Goal: Information Seeking & Learning: Learn about a topic

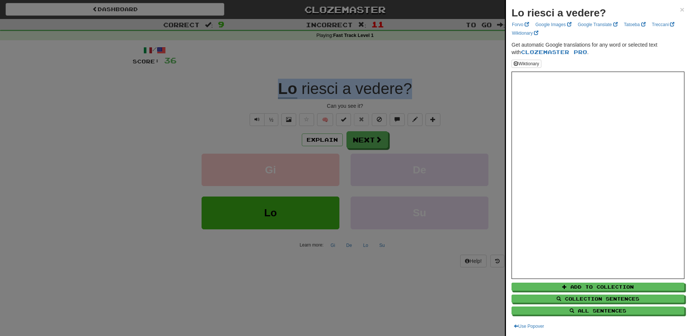
click at [361, 139] on div at bounding box center [345, 168] width 690 height 336
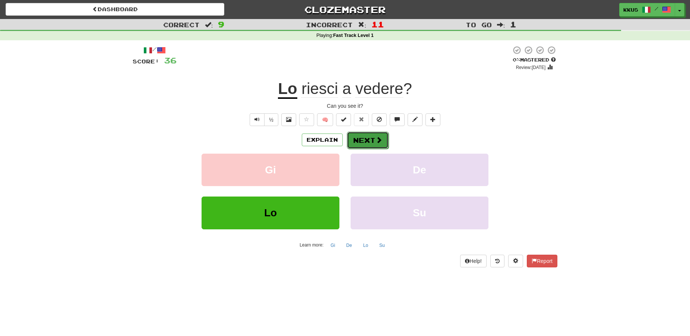
click at [362, 139] on button "Next" at bounding box center [368, 140] width 42 height 17
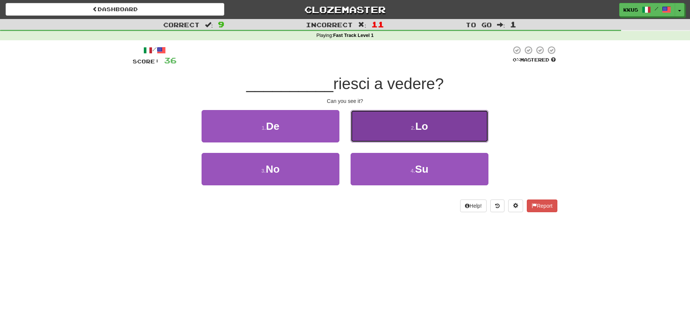
click at [412, 128] on small "2 ." at bounding box center [413, 128] width 4 height 6
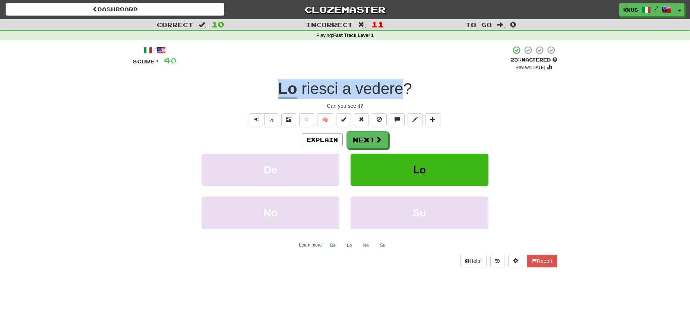
drag, startPoint x: 271, startPoint y: 86, endPoint x: 407, endPoint y: 89, distance: 136.0
click at [407, 89] on div "Lo riesci a vedere ?" at bounding box center [345, 89] width 425 height 20
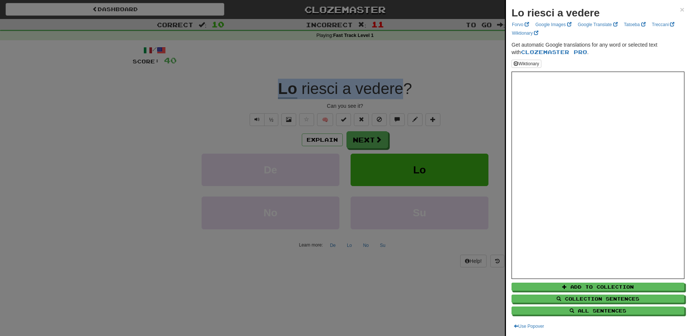
copy div "Lo riesci a vedere"
click at [371, 144] on div at bounding box center [345, 168] width 690 height 336
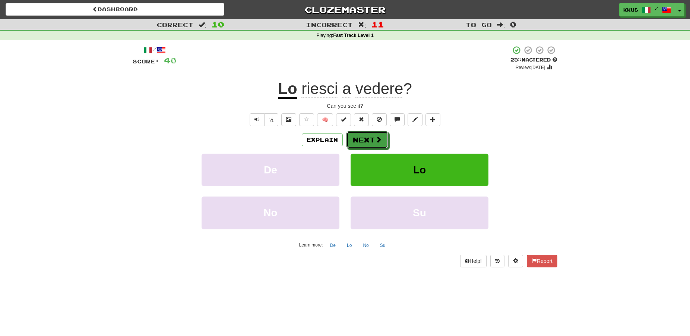
click at [371, 144] on button "Next" at bounding box center [368, 139] width 42 height 17
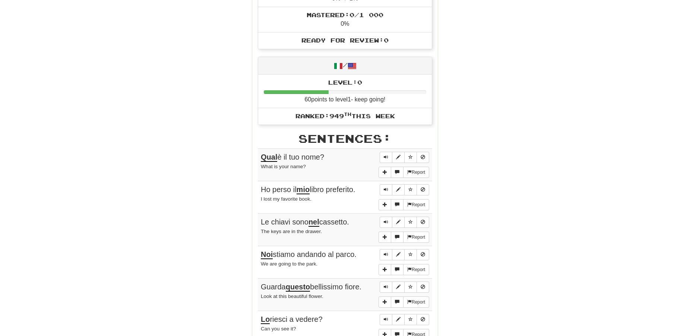
scroll to position [304, 0]
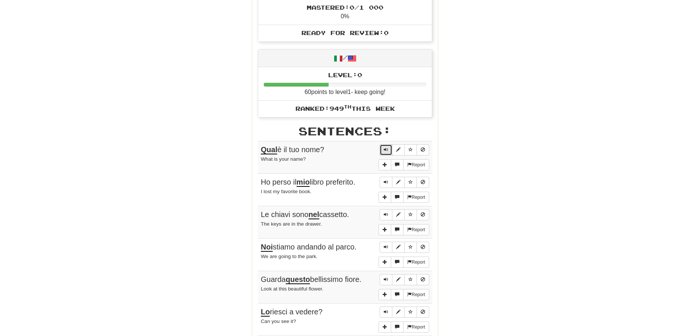
click at [387, 146] on button "Sentence controls" at bounding box center [386, 149] width 13 height 11
click at [386, 183] on span "Sentence controls" at bounding box center [386, 182] width 4 height 4
click at [386, 214] on span "Sentence controls" at bounding box center [386, 214] width 4 height 4
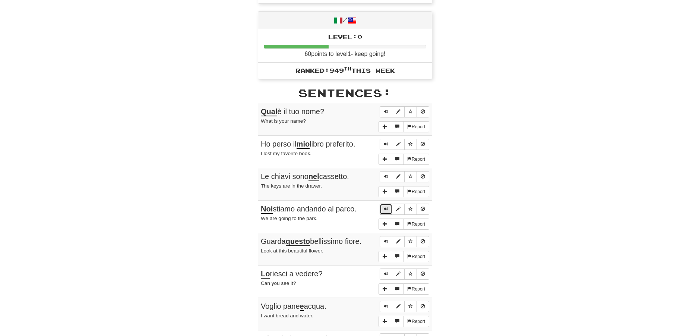
click at [391, 209] on button "Sentence controls" at bounding box center [386, 208] width 13 height 11
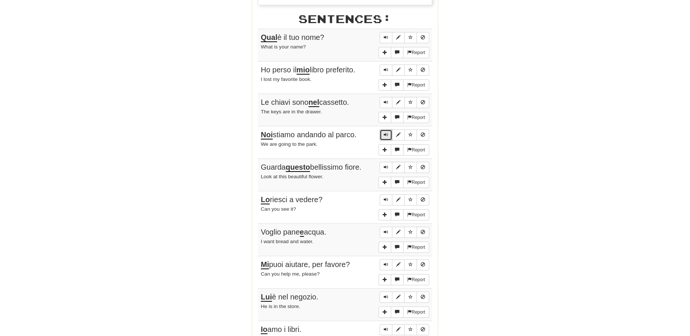
scroll to position [418, 0]
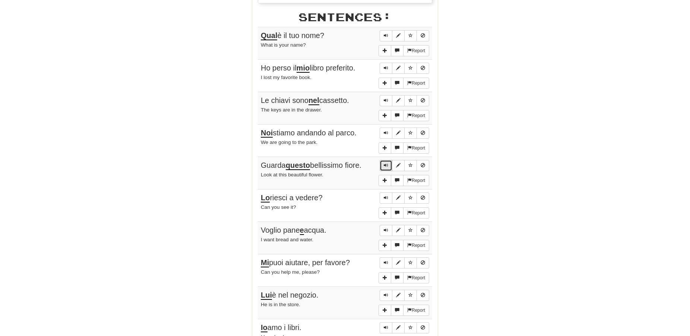
click at [385, 166] on span "Sentence controls" at bounding box center [386, 165] width 4 height 4
click at [385, 196] on span "Sentence controls" at bounding box center [386, 197] width 4 height 4
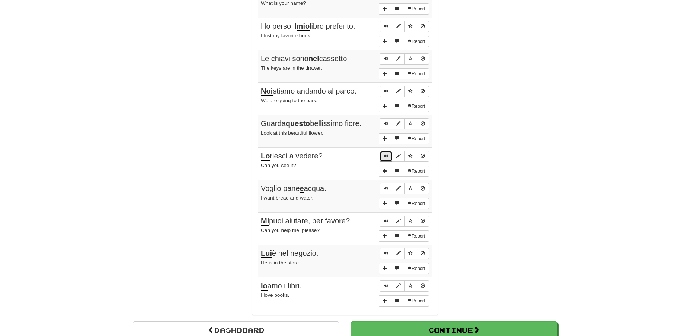
scroll to position [494, 0]
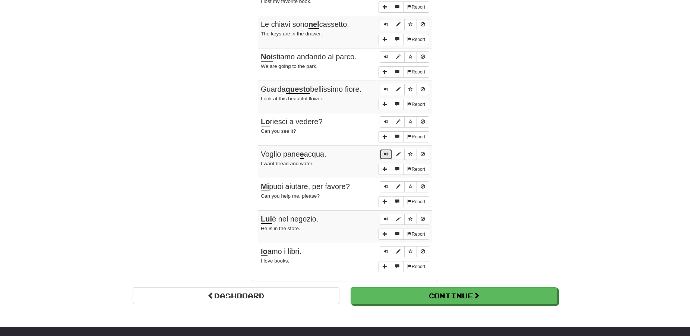
click at [387, 152] on span "Sentence controls" at bounding box center [386, 154] width 4 height 4
click at [386, 186] on span "Sentence controls" at bounding box center [386, 186] width 4 height 4
click at [386, 218] on span "Sentence controls" at bounding box center [386, 218] width 4 height 4
click at [388, 252] on span "Sentence controls" at bounding box center [386, 251] width 4 height 4
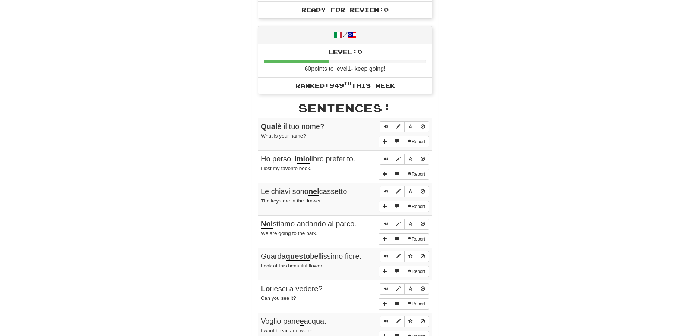
scroll to position [304, 0]
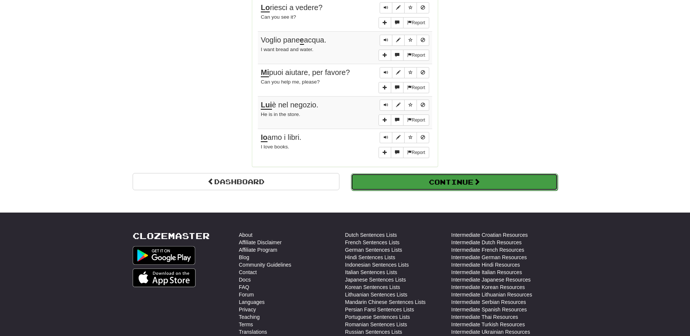
click at [458, 176] on button "Continue" at bounding box center [454, 181] width 207 height 17
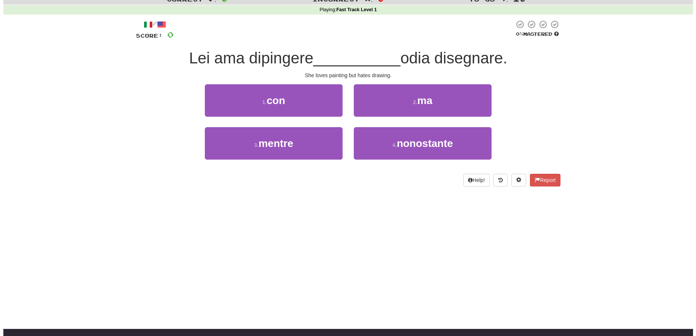
scroll to position [0, 0]
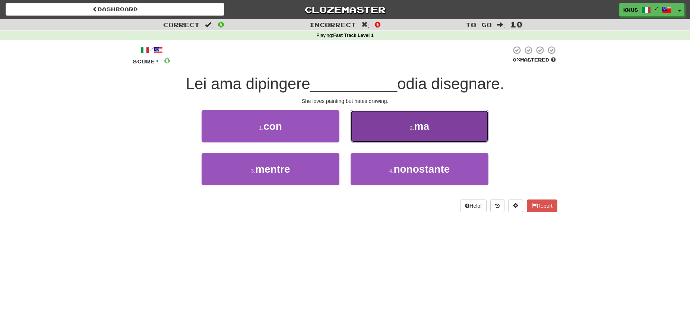
click at [415, 123] on button "2 . ma" at bounding box center [420, 126] width 138 height 32
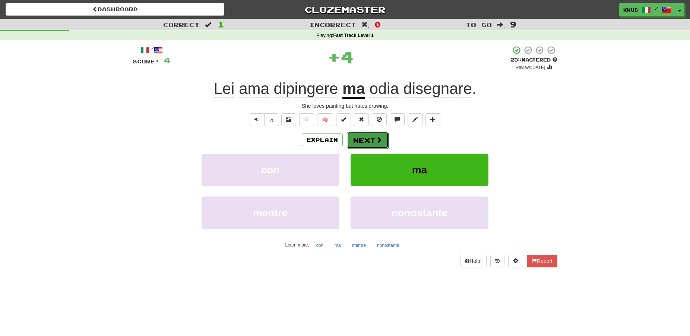
click at [371, 139] on button "Next" at bounding box center [368, 140] width 42 height 17
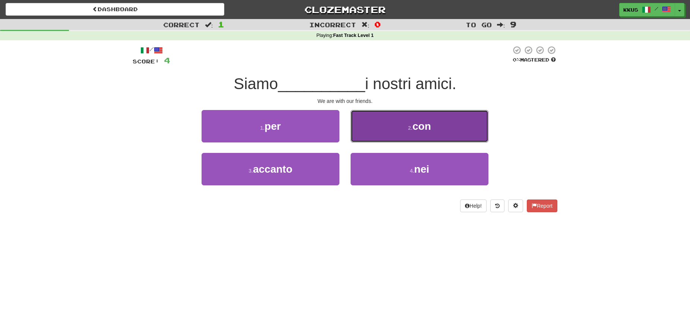
click at [414, 127] on span "con" at bounding box center [421, 126] width 19 height 12
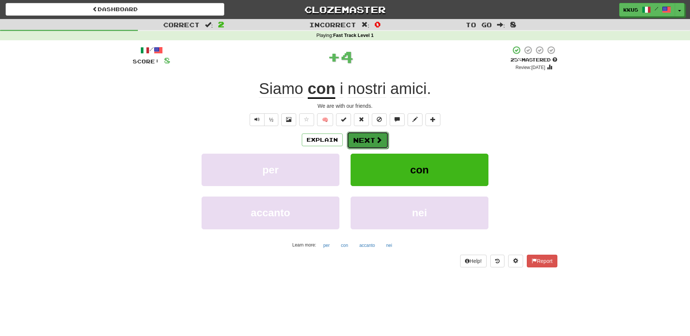
click at [373, 135] on button "Next" at bounding box center [368, 140] width 42 height 17
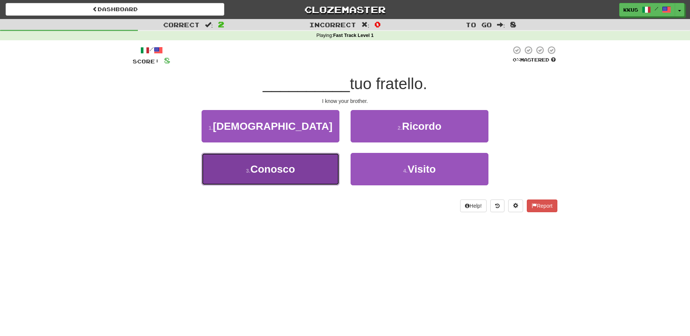
click at [250, 165] on button "3 . Conosco" at bounding box center [271, 169] width 138 height 32
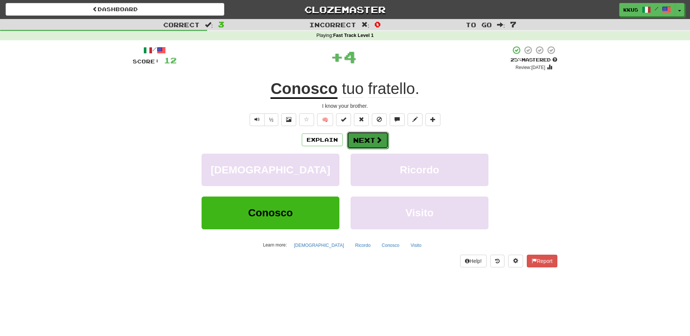
click at [379, 141] on span at bounding box center [379, 139] width 7 height 7
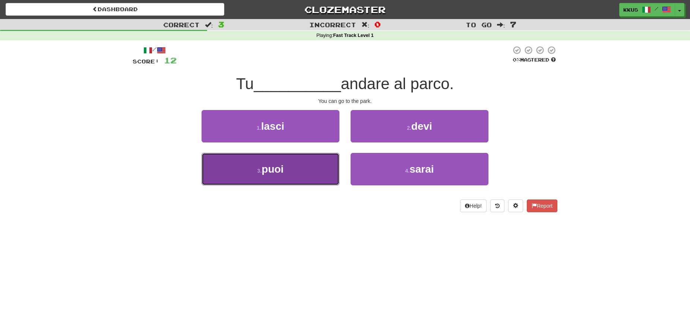
click at [277, 172] on span "puoi" at bounding box center [273, 169] width 22 height 12
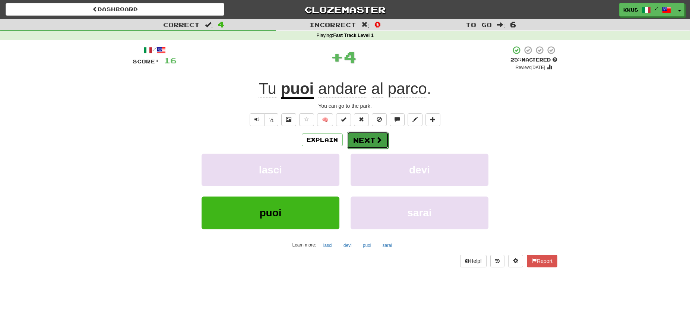
click at [372, 138] on button "Next" at bounding box center [368, 140] width 42 height 17
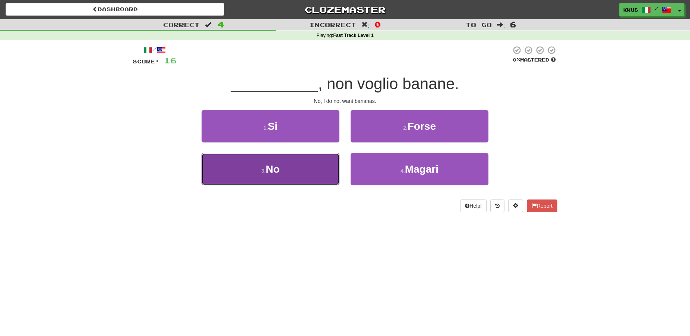
click at [276, 162] on button "3 . No" at bounding box center [271, 169] width 138 height 32
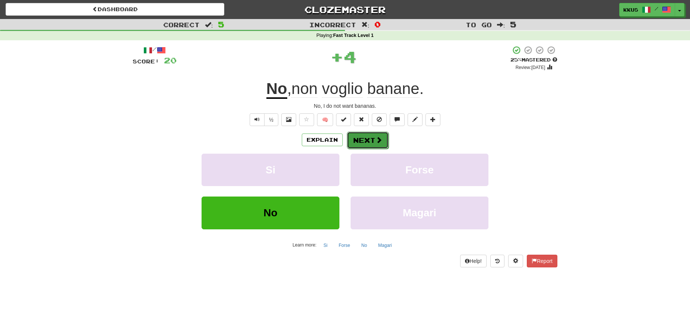
click at [374, 143] on button "Next" at bounding box center [368, 140] width 42 height 17
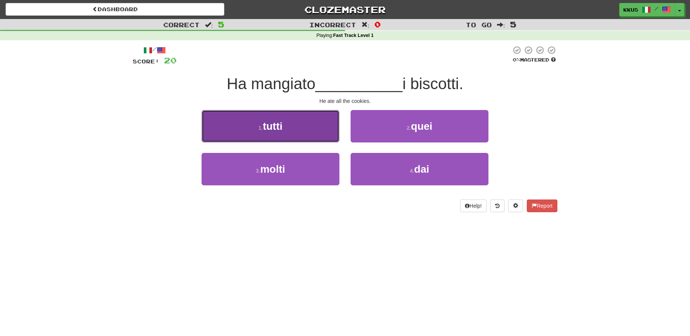
click at [307, 122] on button "1 . tutti" at bounding box center [271, 126] width 138 height 32
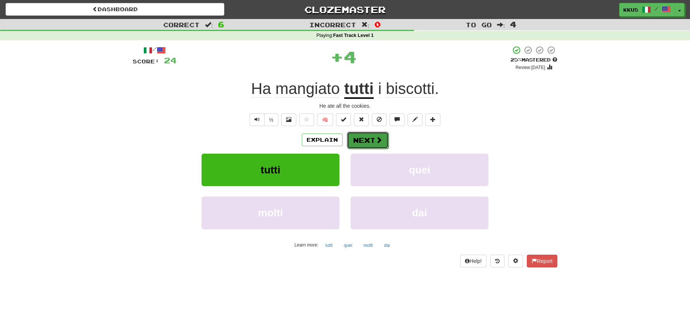
click at [378, 139] on span at bounding box center [379, 139] width 7 height 7
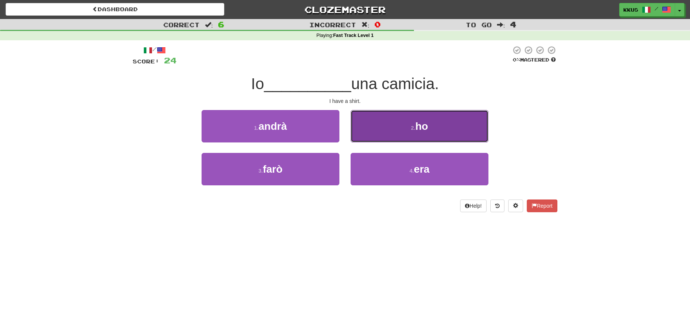
click at [414, 129] on small "2 ." at bounding box center [413, 128] width 4 height 6
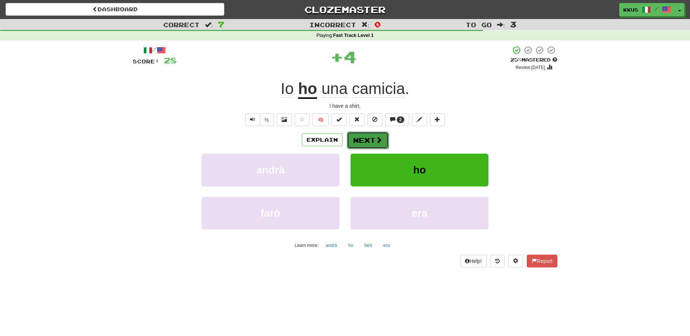
click at [374, 141] on button "Next" at bounding box center [368, 140] width 42 height 17
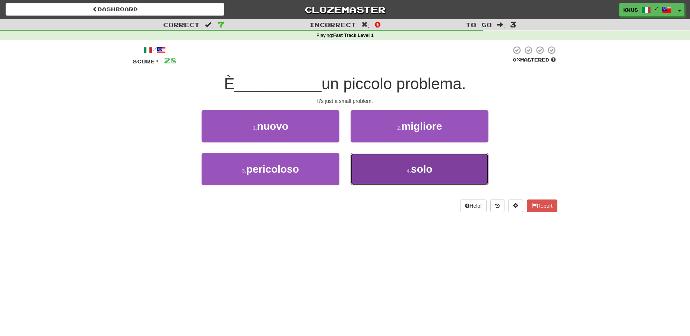
click at [415, 169] on span "solo" at bounding box center [422, 169] width 22 height 12
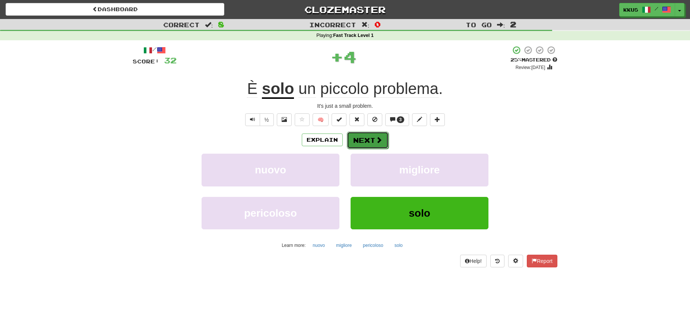
click at [368, 140] on button "Next" at bounding box center [368, 140] width 42 height 17
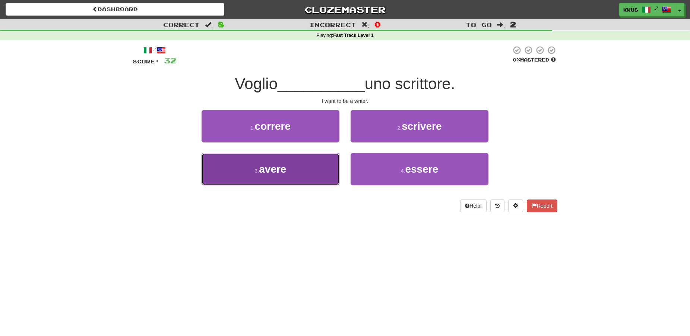
click at [309, 171] on button "3 . avere" at bounding box center [271, 169] width 138 height 32
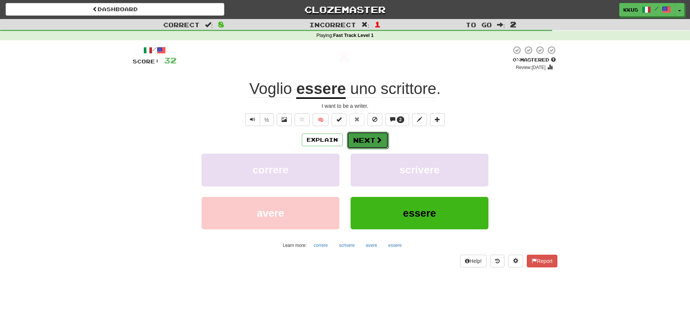
click at [373, 140] on button "Next" at bounding box center [368, 140] width 42 height 17
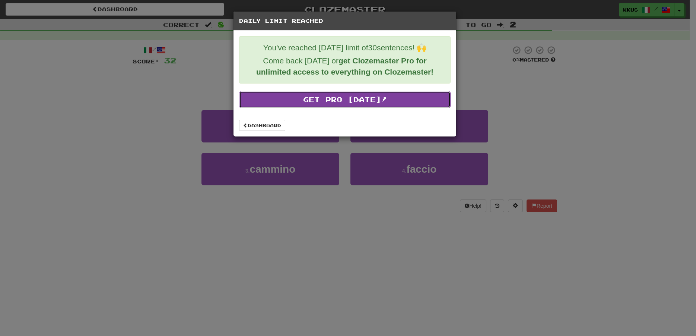
click at [356, 103] on link "Get Pro [DATE]!" at bounding box center [345, 99] width 212 height 17
